Goal: Information Seeking & Learning: Learn about a topic

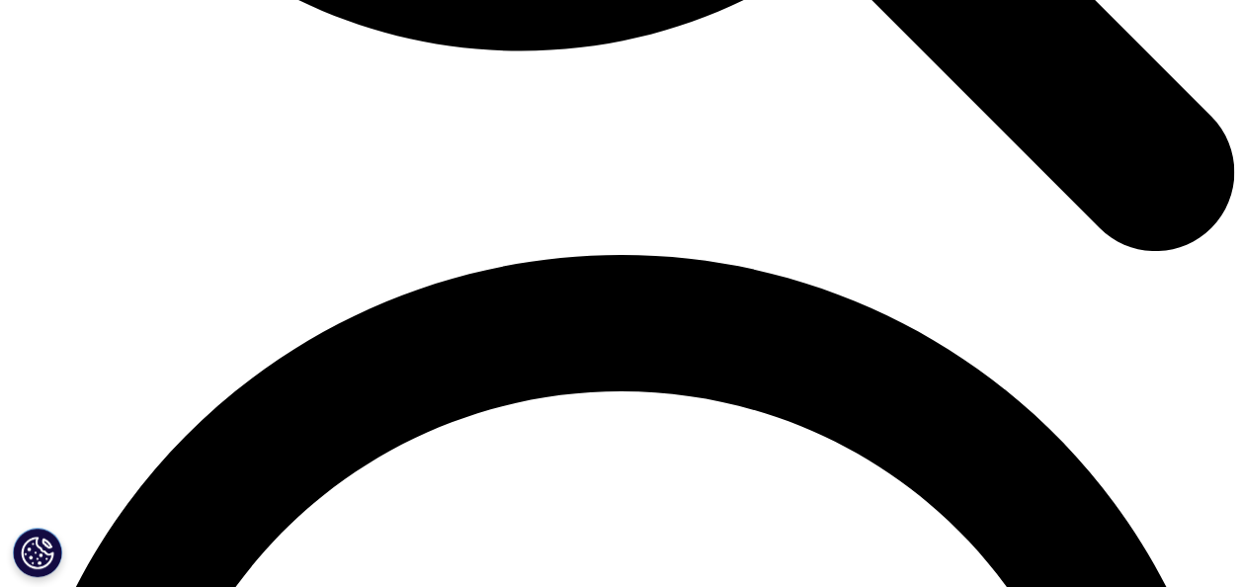
scroll to position [2272, 0]
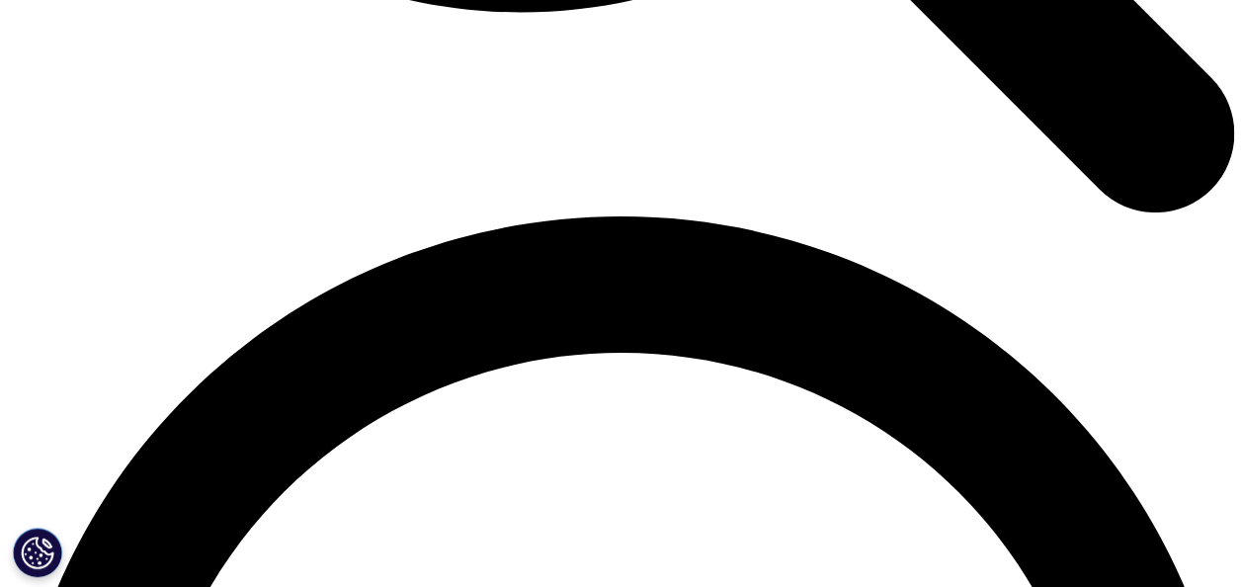
drag, startPoint x: 588, startPoint y: 132, endPoint x: 680, endPoint y: 166, distance: 97.8
copy p "uidelines for Patient-Reported Outcomes (PROs) in Drug Clinical Trials issued b…"
drag, startPoint x: 238, startPoint y: 244, endPoint x: 743, endPoint y: 398, distance: 527.9
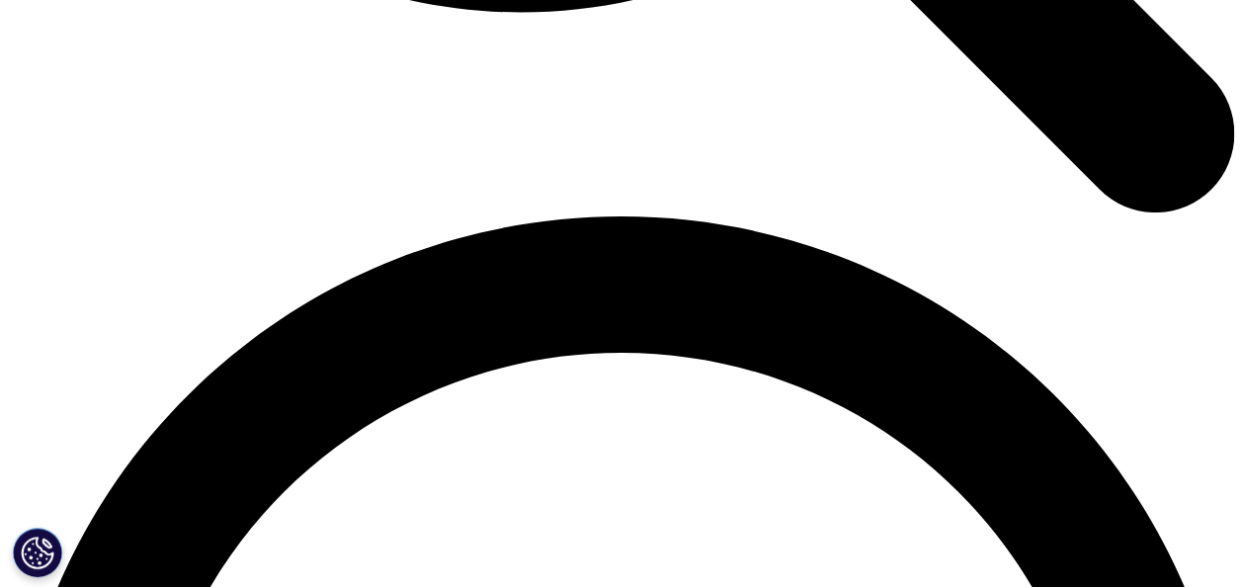
drag, startPoint x: 743, startPoint y: 398, endPoint x: 466, endPoint y: 212, distance: 333.2
drag, startPoint x: 585, startPoint y: 137, endPoint x: 672, endPoint y: 151, distance: 88.0
drag, startPoint x: 672, startPoint y: 151, endPoint x: 684, endPoint y: 160, distance: 14.8
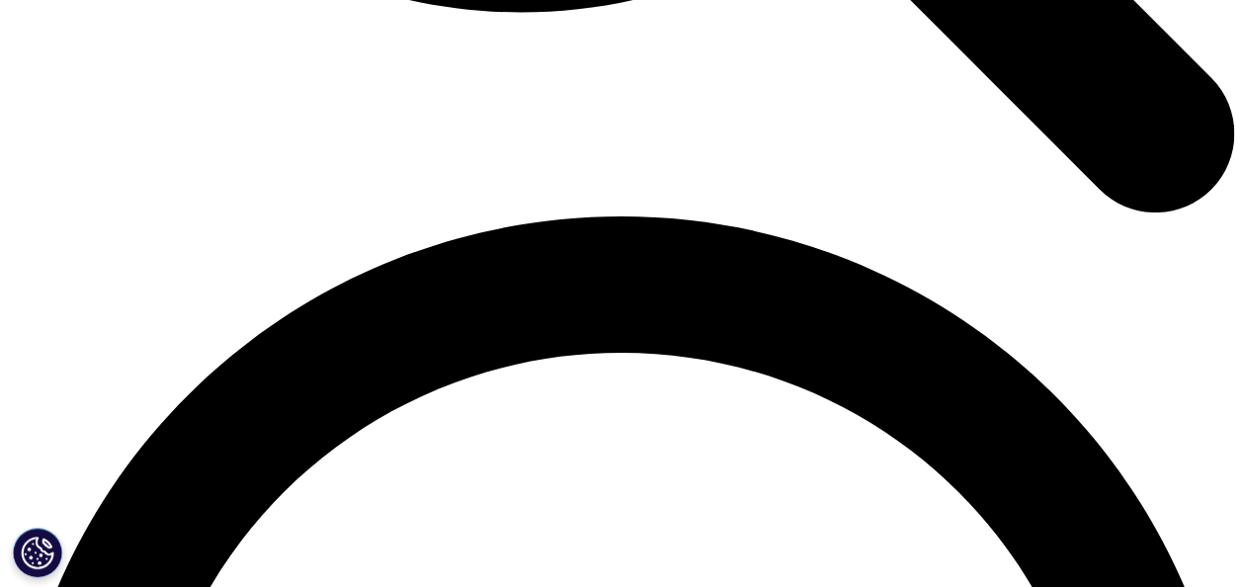
drag, startPoint x: 676, startPoint y: 155, endPoint x: 545, endPoint y: 138, distance: 131.5
copy p "2021 Guidelines for Patient-Reported Outcomes (PROs) in Drug Clinical Trials is…"
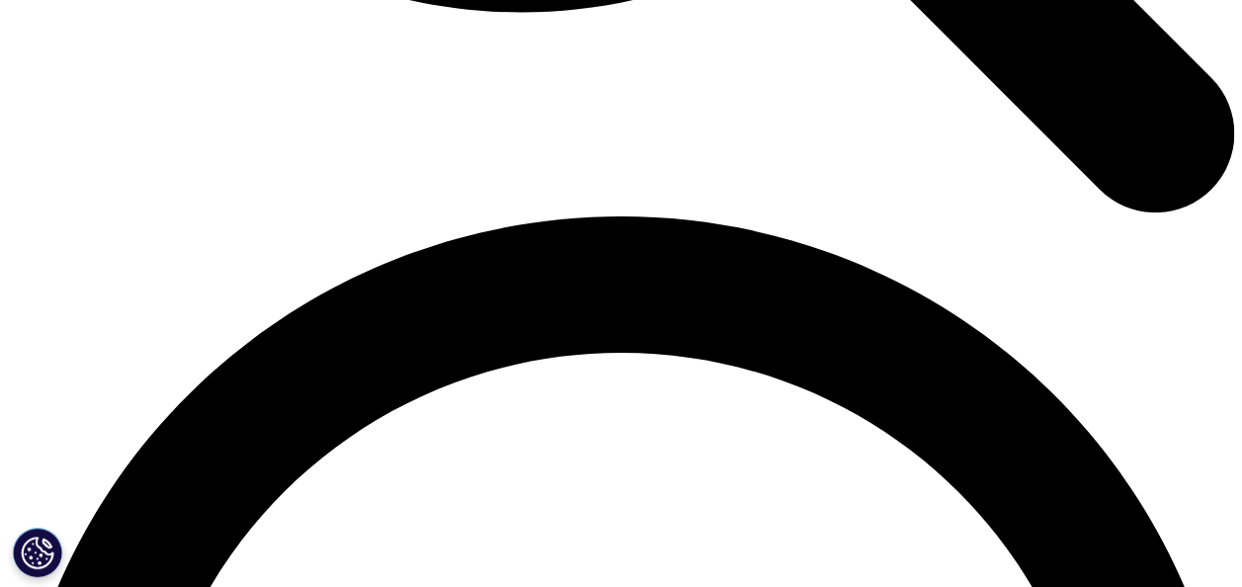
drag, startPoint x: 698, startPoint y: 397, endPoint x: 237, endPoint y: 283, distance: 474.5
copy ul "Encourage early-stage patient consultations to ensure trials reflect patient ex…"
